Goal: Task Accomplishment & Management: Complete application form

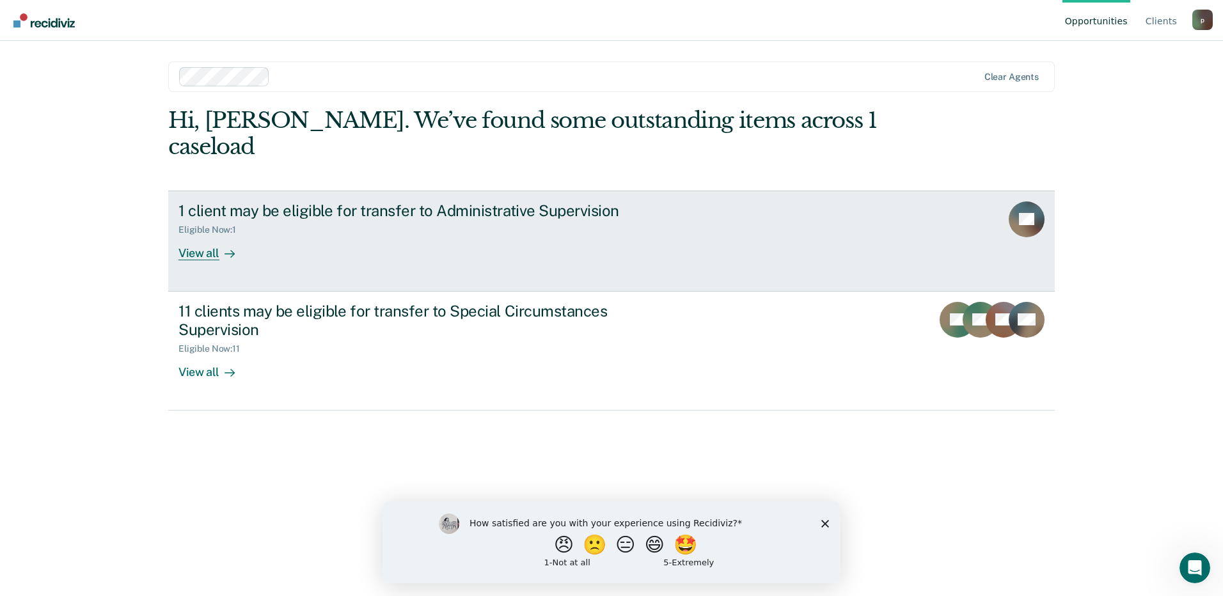
click at [310, 219] on div "Eligible Now : 1" at bounding box center [402, 227] width 449 height 16
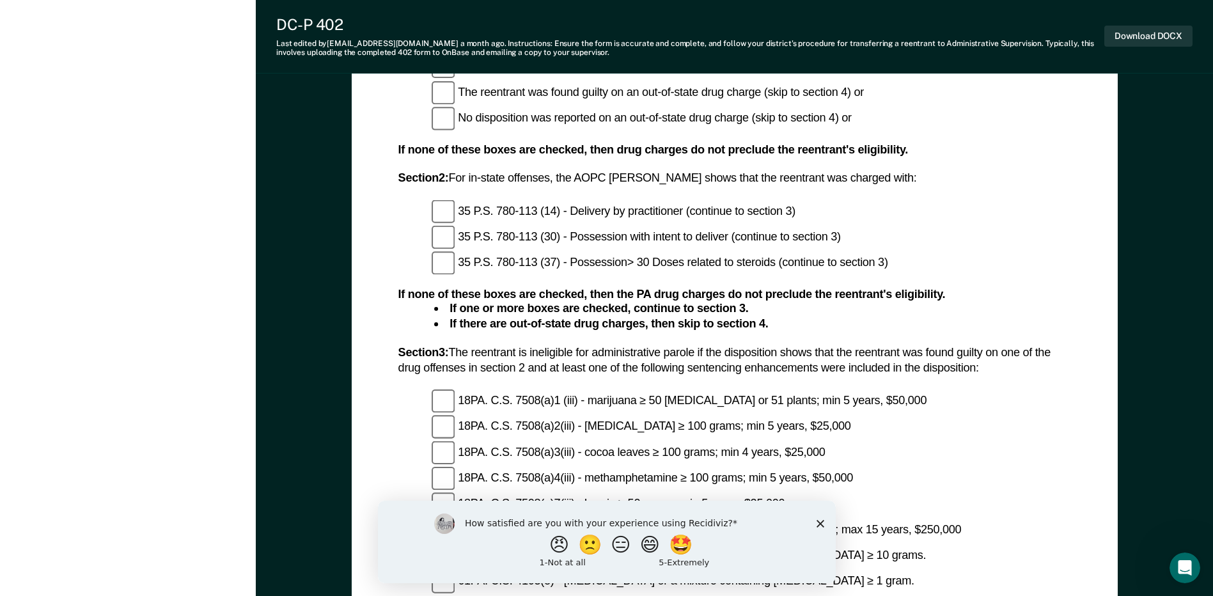
scroll to position [1311, 0]
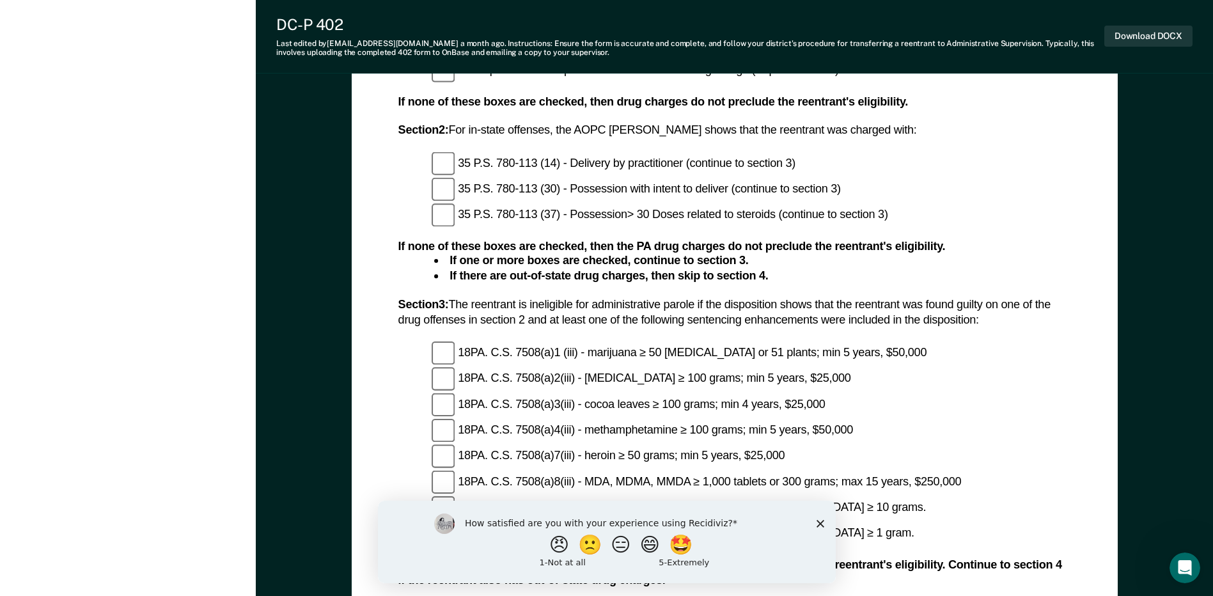
click at [818, 524] on polygon "Close survey" at bounding box center [820, 523] width 8 height 8
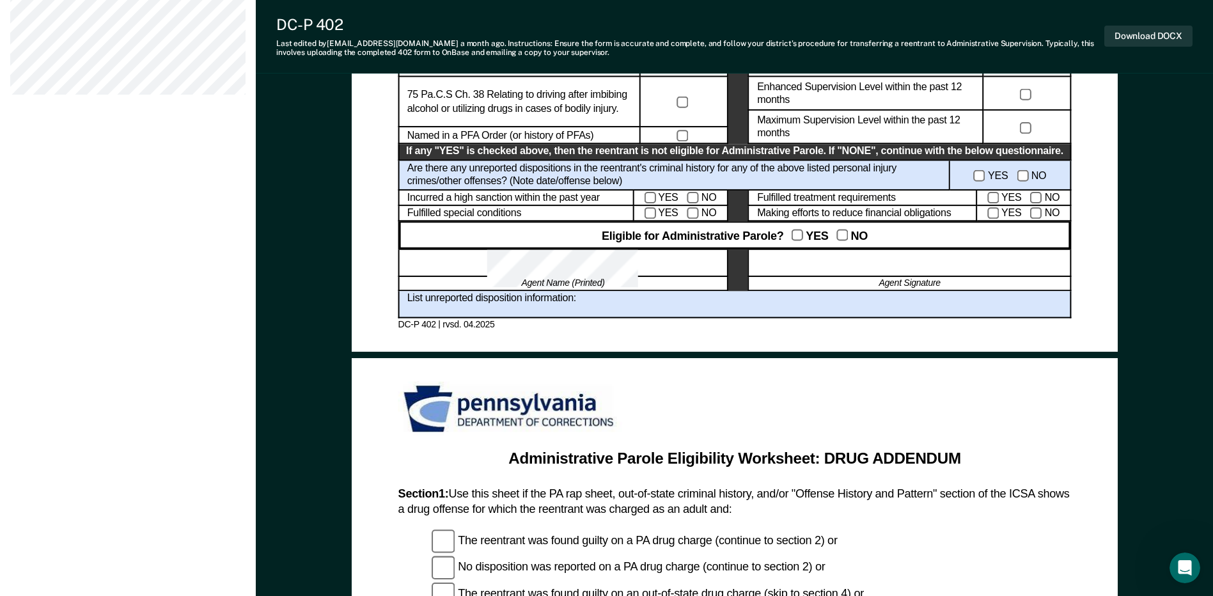
scroll to position [608, 0]
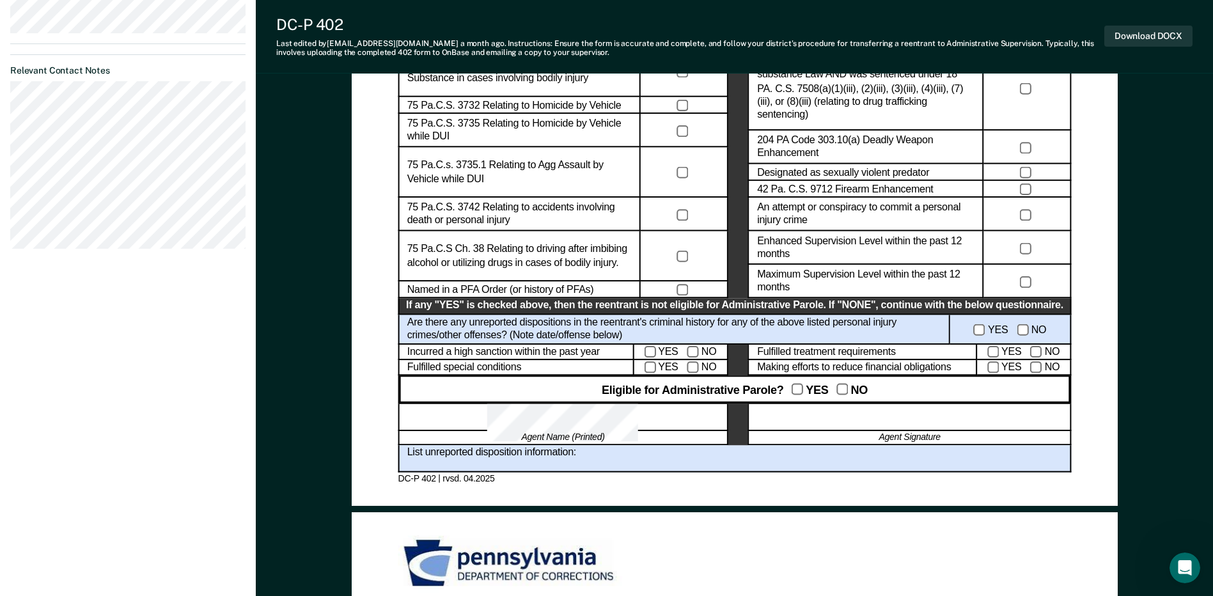
click at [872, 418] on div at bounding box center [909, 416] width 323 height 27
click at [869, 416] on div at bounding box center [909, 416] width 323 height 27
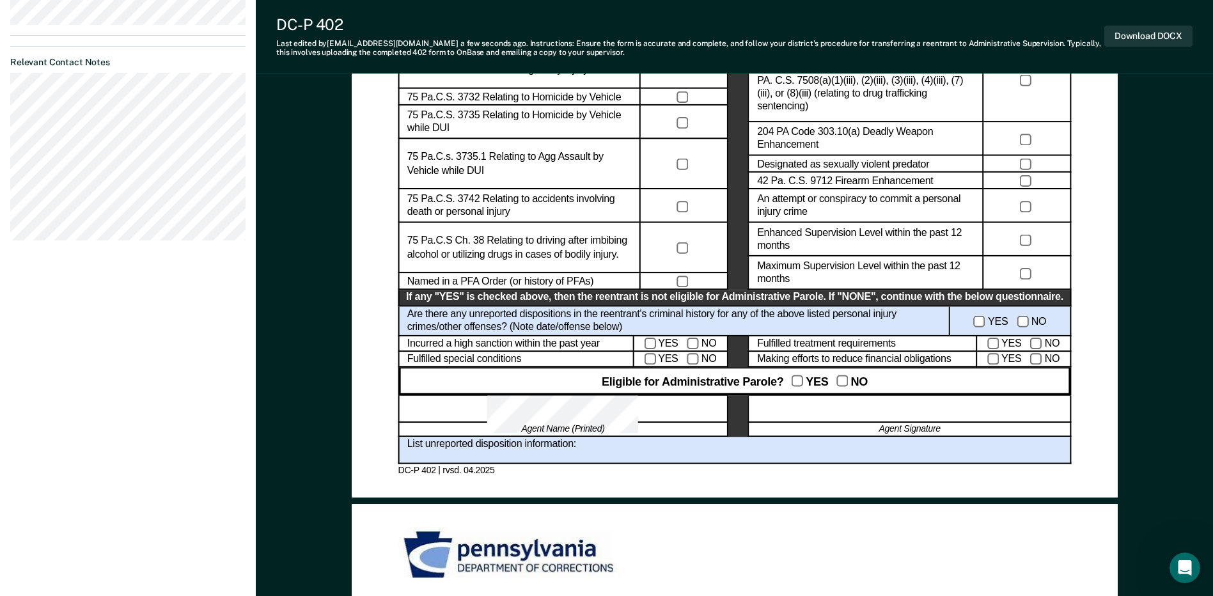
scroll to position [672, 0]
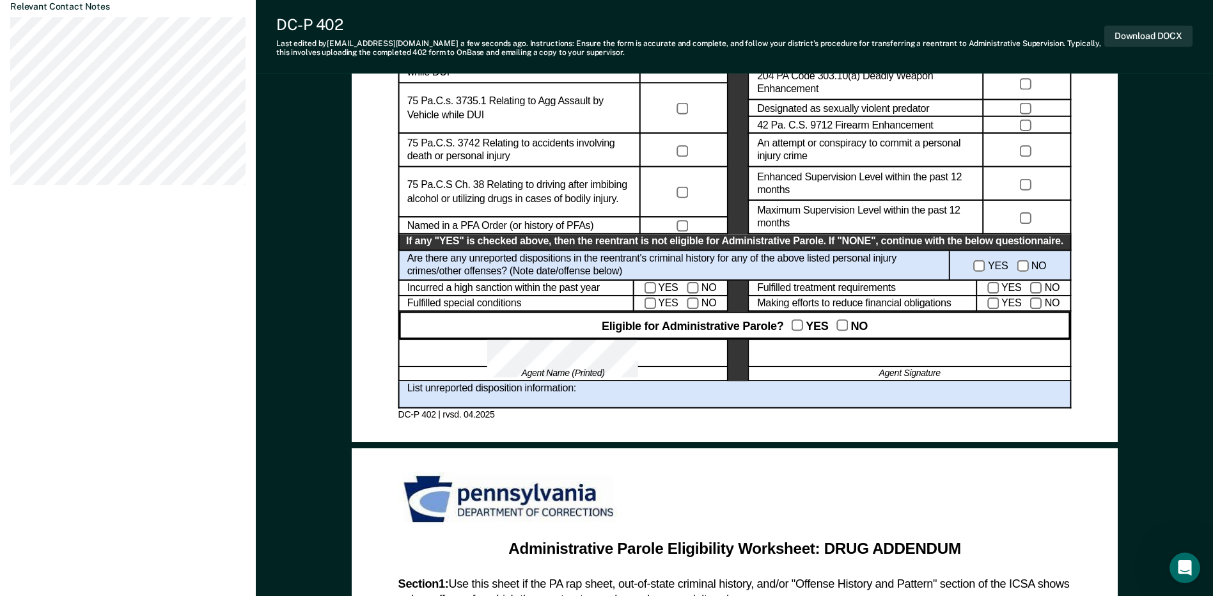
click at [801, 341] on div at bounding box center [909, 353] width 323 height 27
click at [812, 359] on div at bounding box center [909, 353] width 323 height 27
click at [810, 357] on div at bounding box center [909, 353] width 323 height 27
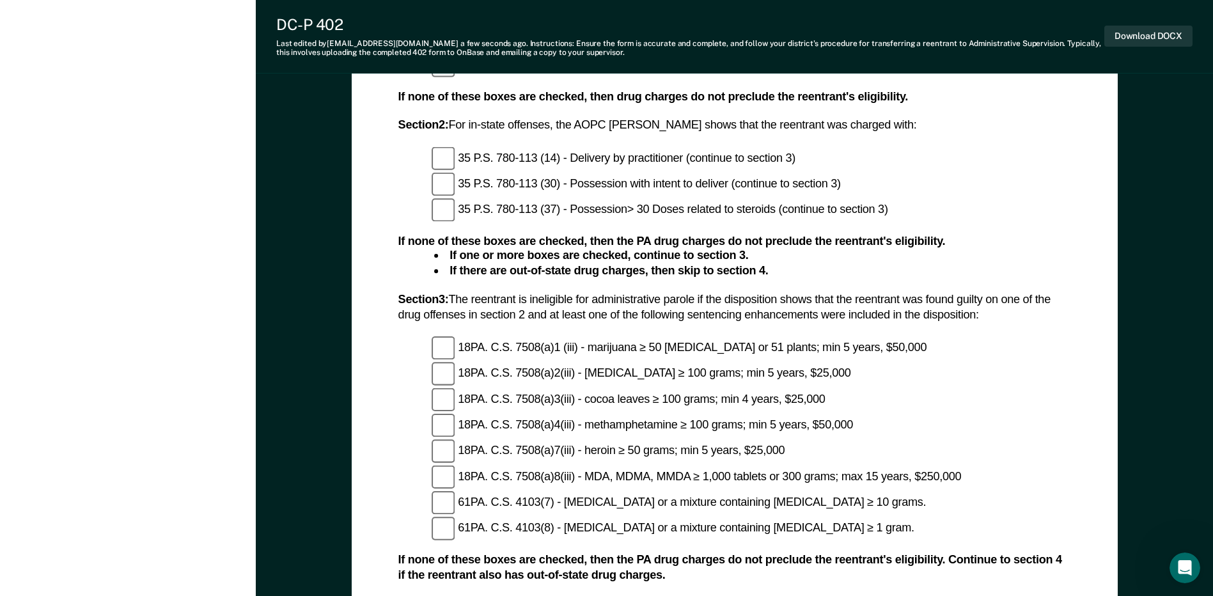
scroll to position [1631, 0]
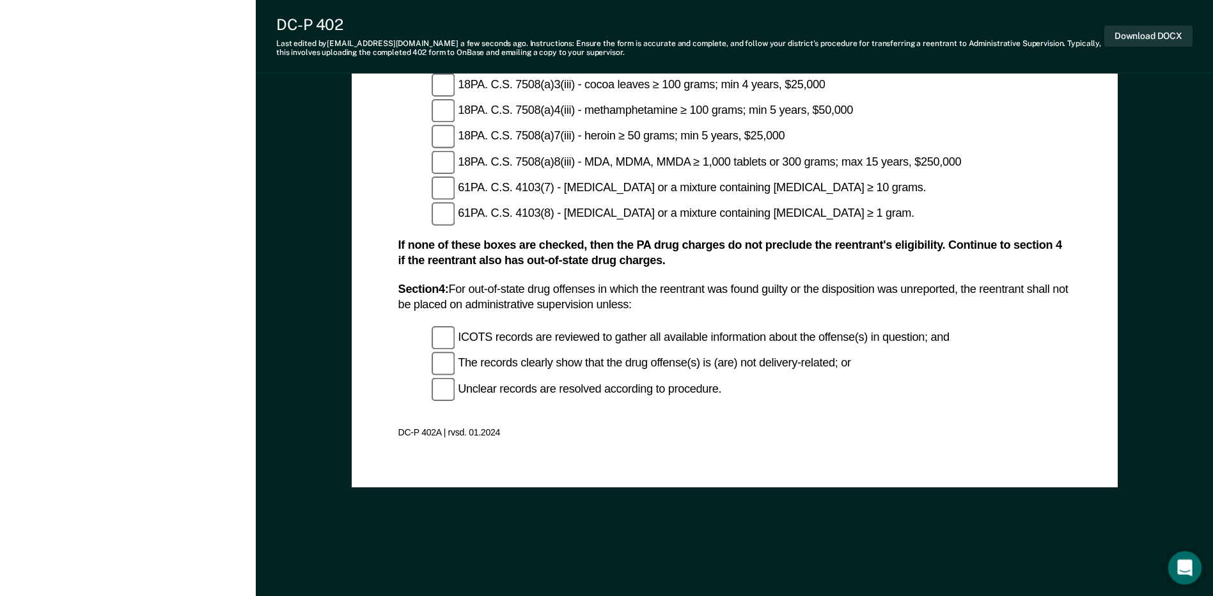
click at [1183, 563] on icon "Open Intercom Messenger" at bounding box center [1183, 566] width 21 height 21
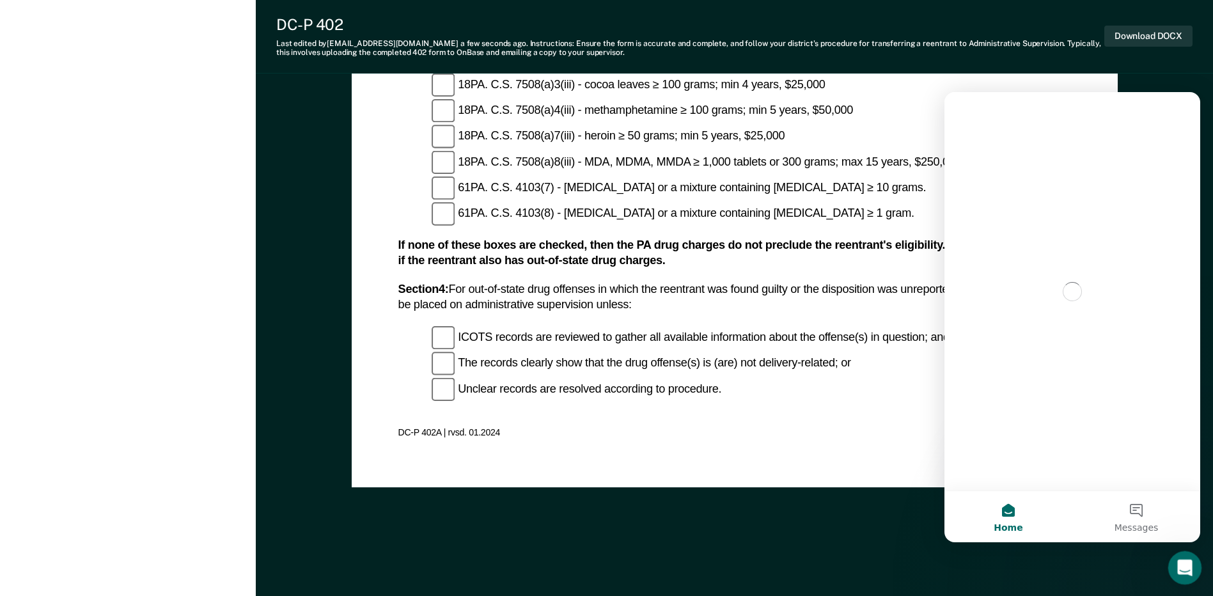
scroll to position [0, 0]
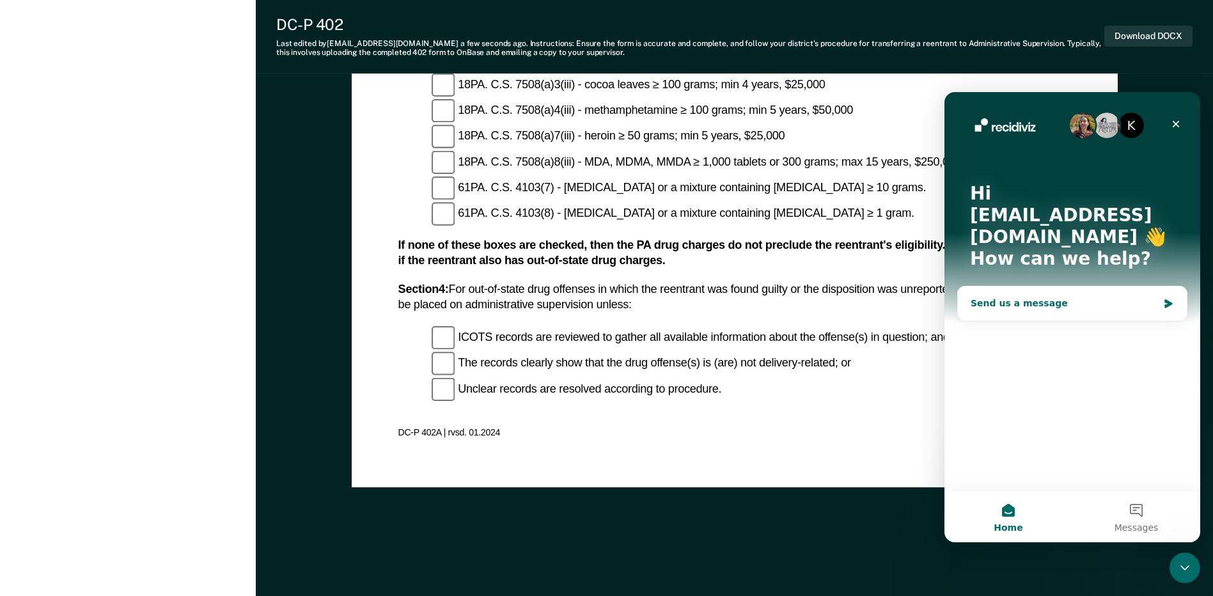
click at [1016, 297] on div "Send us a message" at bounding box center [1064, 303] width 187 height 13
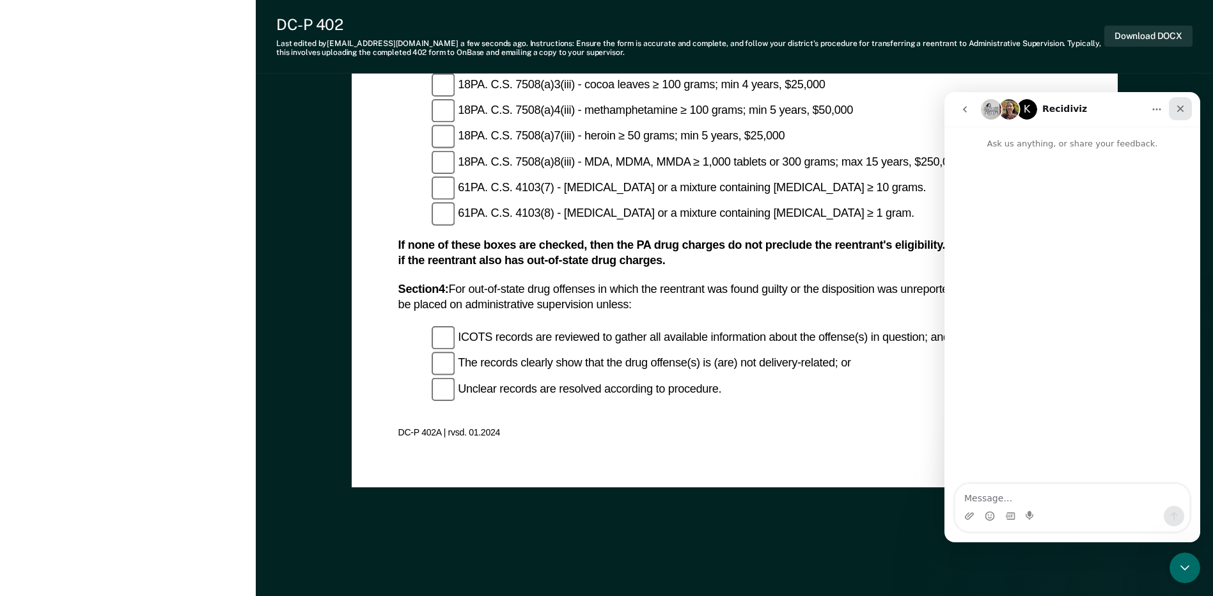
click at [1177, 107] on icon "Close" at bounding box center [1180, 109] width 10 height 10
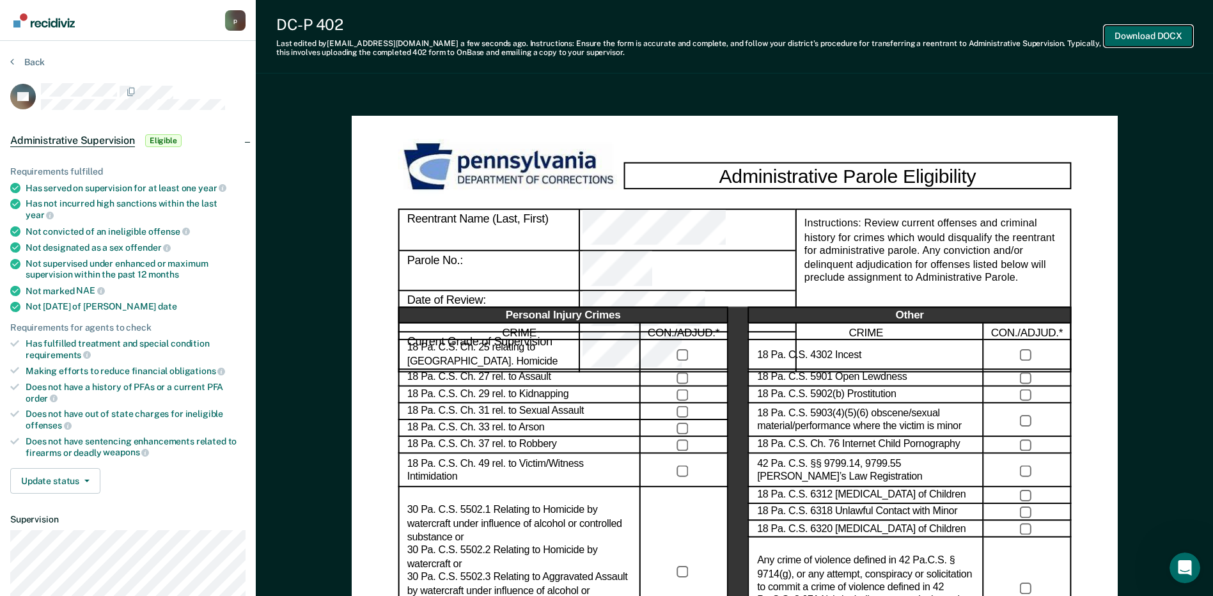
click at [1146, 35] on button "Download DOCX" at bounding box center [1148, 36] width 88 height 21
